Goal: Task Accomplishment & Management: Manage account settings

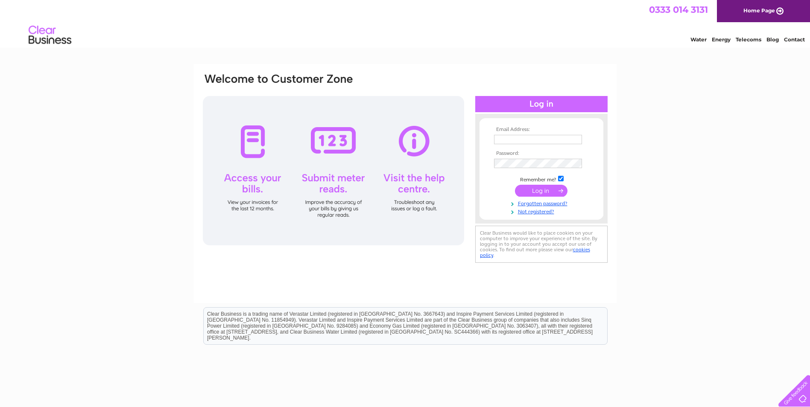
type input "aael14@hotmail.com"
click at [537, 188] on input "submit" at bounding box center [541, 191] width 53 height 12
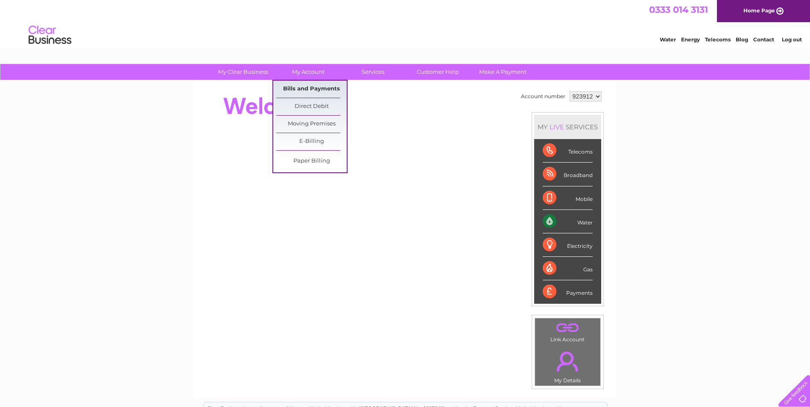
click at [311, 88] on link "Bills and Payments" at bounding box center [311, 89] width 70 height 17
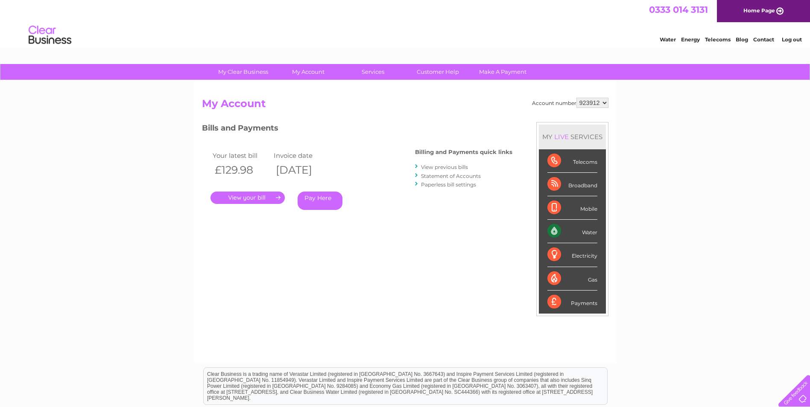
click at [245, 196] on link "." at bounding box center [248, 198] width 74 height 12
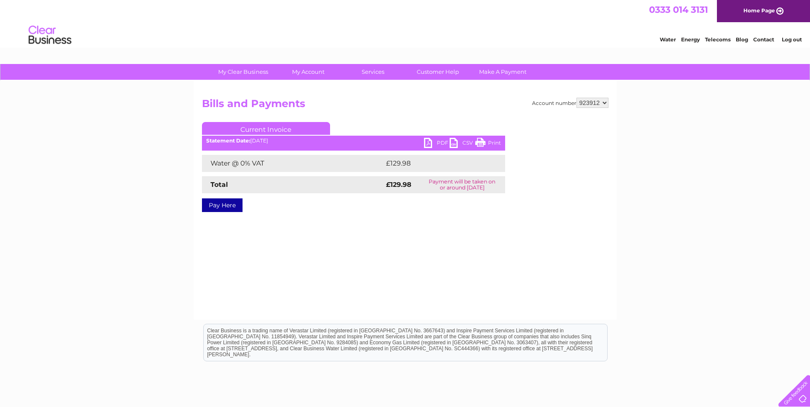
click at [430, 139] on link "PDF" at bounding box center [437, 144] width 26 height 12
click at [790, 39] on link "Log out" at bounding box center [792, 39] width 20 height 6
